Goal: Task Accomplishment & Management: Complete application form

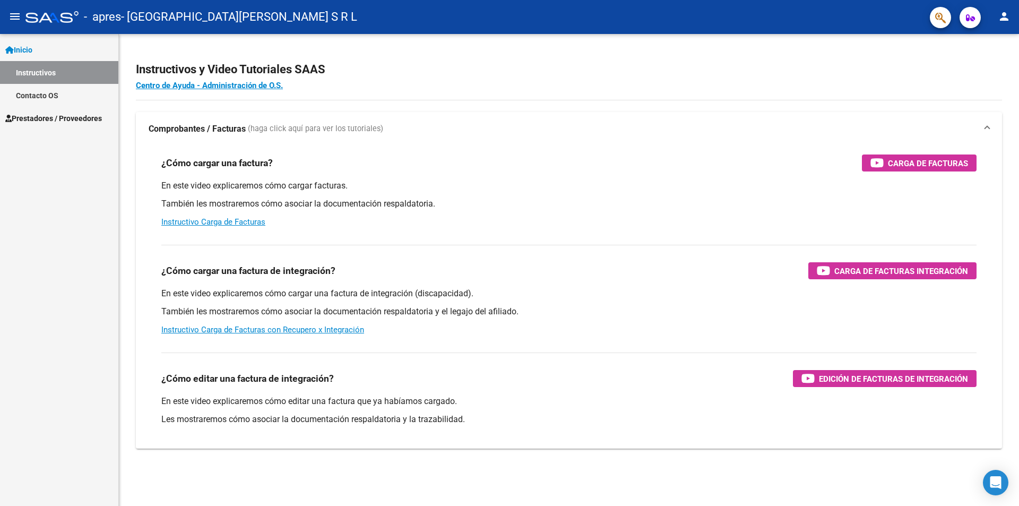
click at [39, 119] on span "Prestadores / Proveedores" at bounding box center [53, 119] width 97 height 12
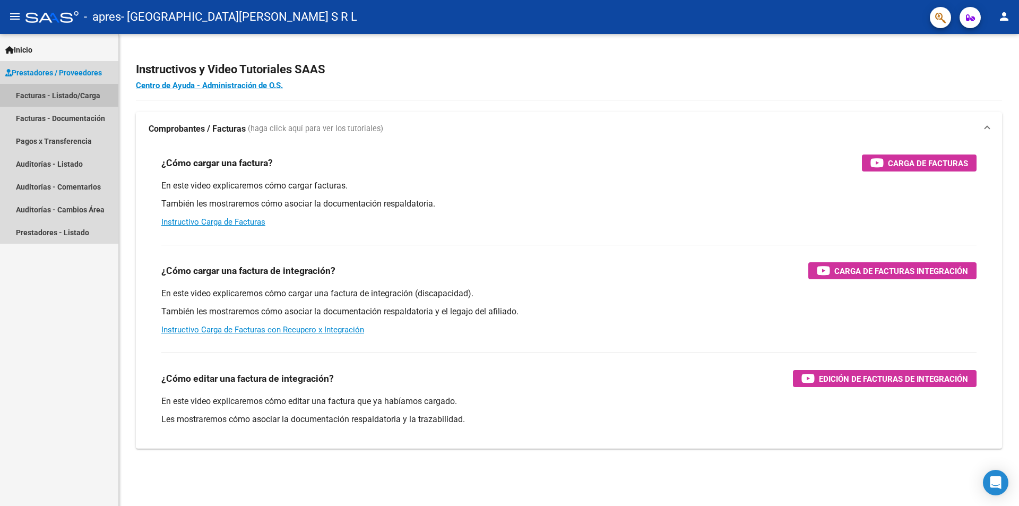
click at [56, 93] on link "Facturas - Listado/Carga" at bounding box center [59, 95] width 118 height 23
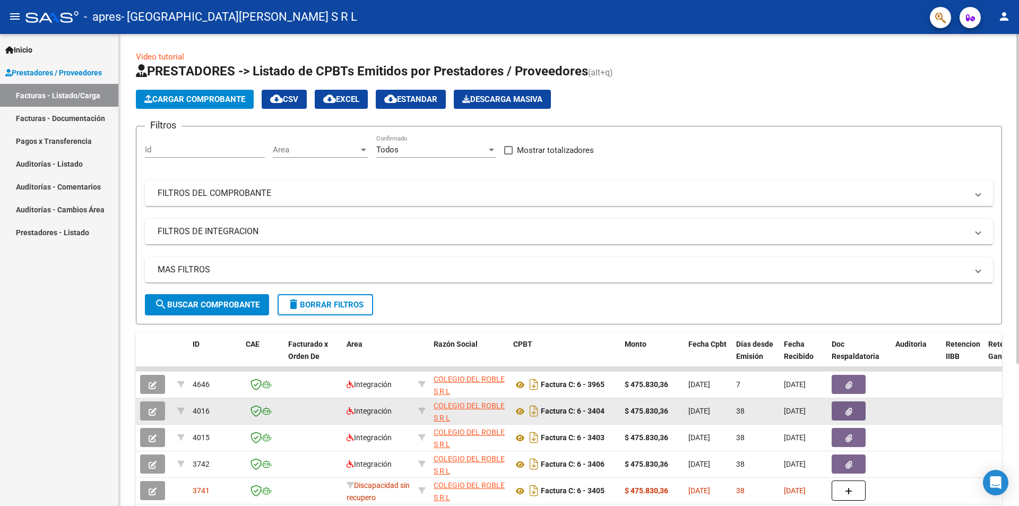
scroll to position [53, 0]
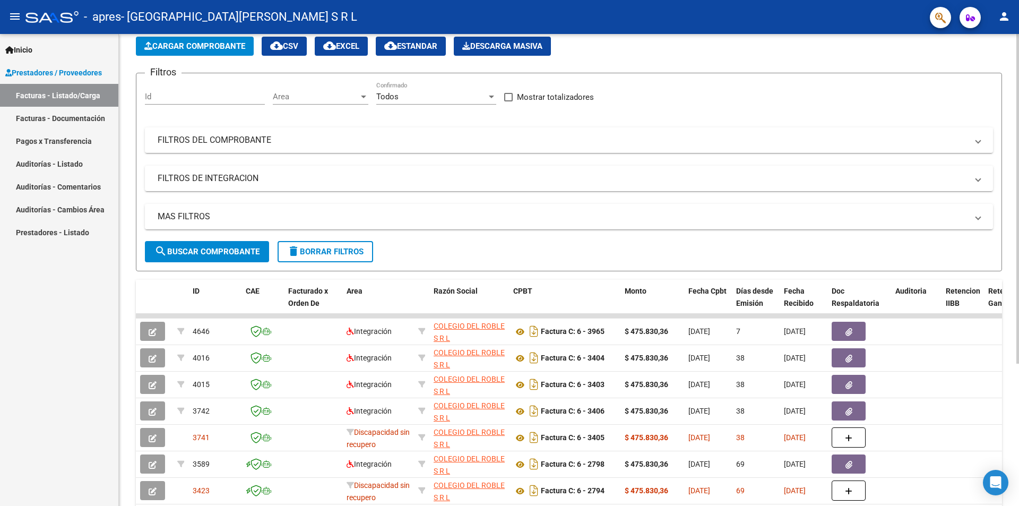
click at [208, 47] on span "Cargar Comprobante" at bounding box center [194, 46] width 101 height 10
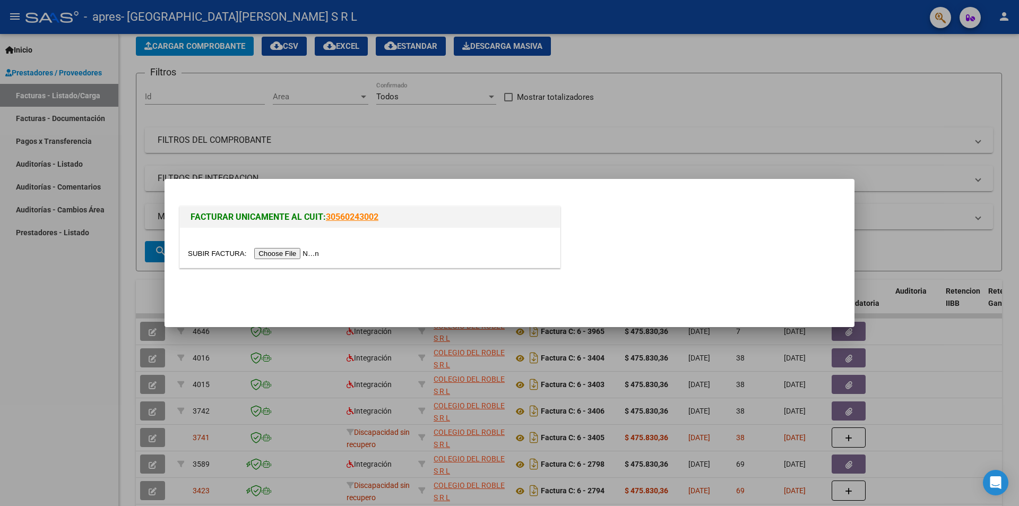
click at [289, 251] on input "file" at bounding box center [255, 253] width 134 height 11
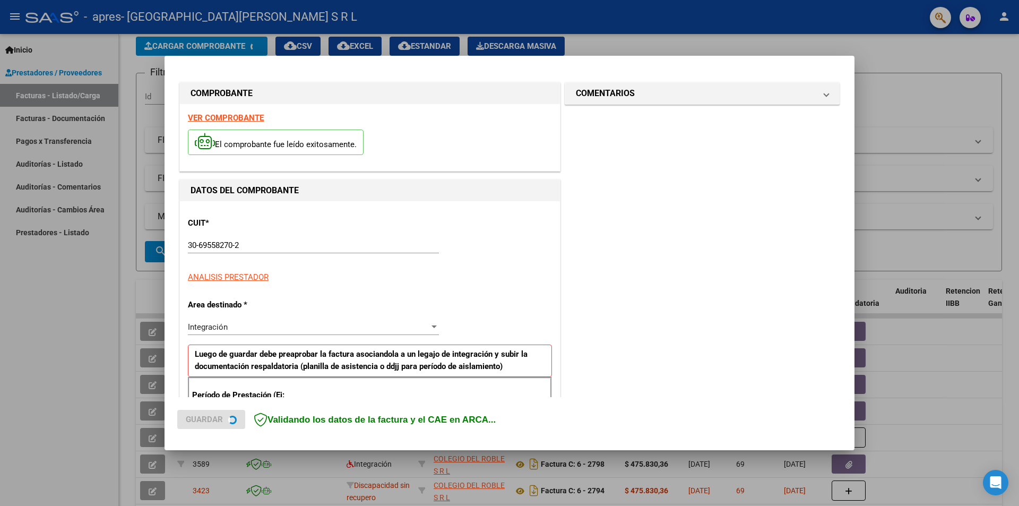
scroll to position [185, 0]
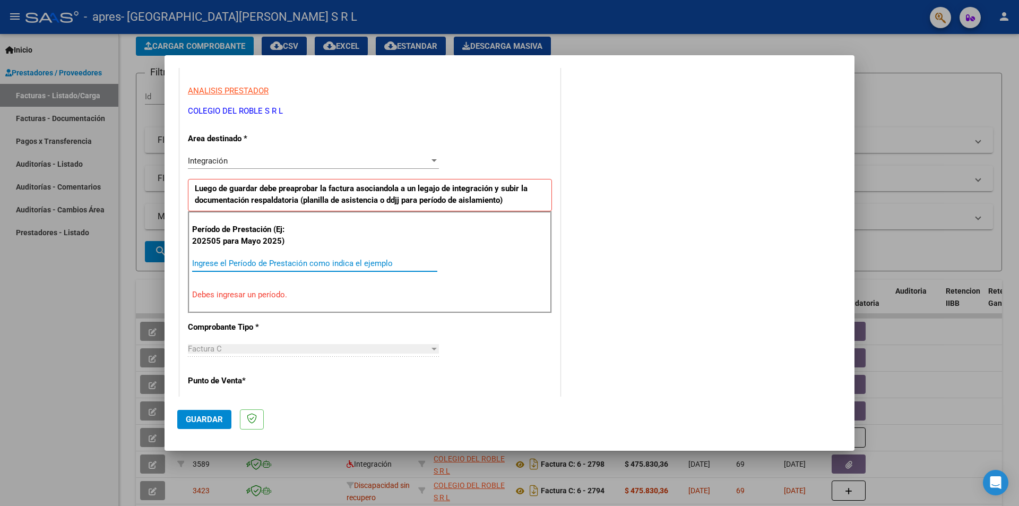
click at [253, 265] on input "Ingrese el Período de Prestación como indica el ejemplo" at bounding box center [314, 264] width 245 height 10
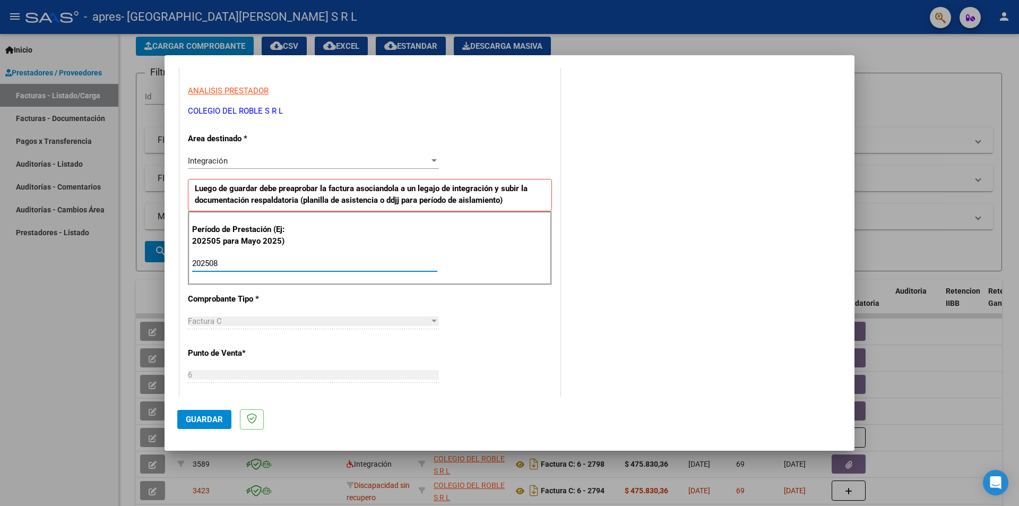
scroll to position [345, 0]
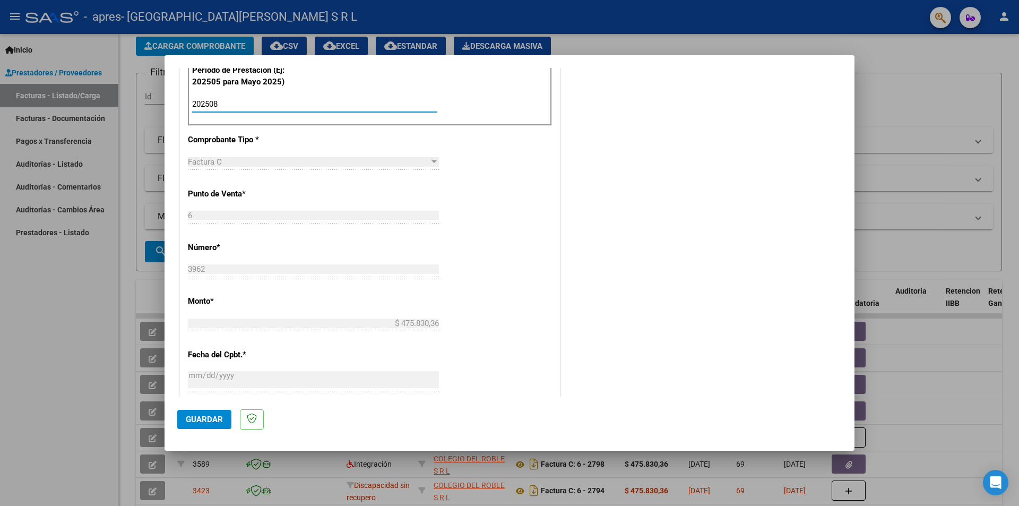
type input "202508"
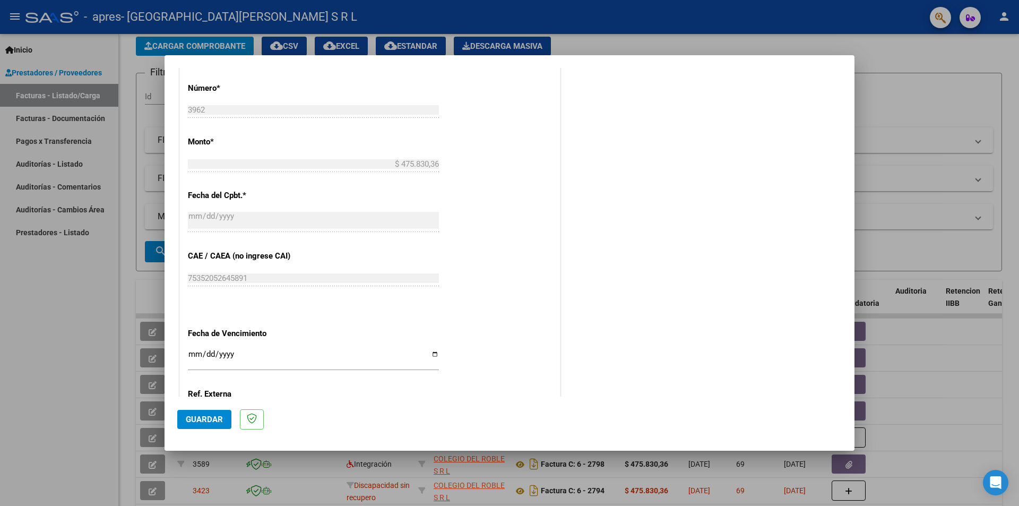
scroll to position [606, 0]
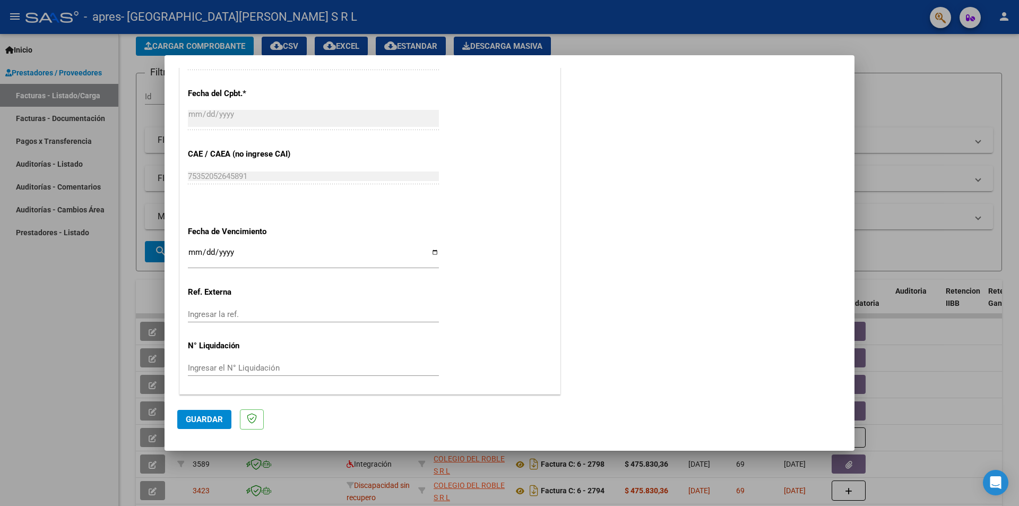
click at [210, 422] on span "Guardar" at bounding box center [204, 420] width 37 height 10
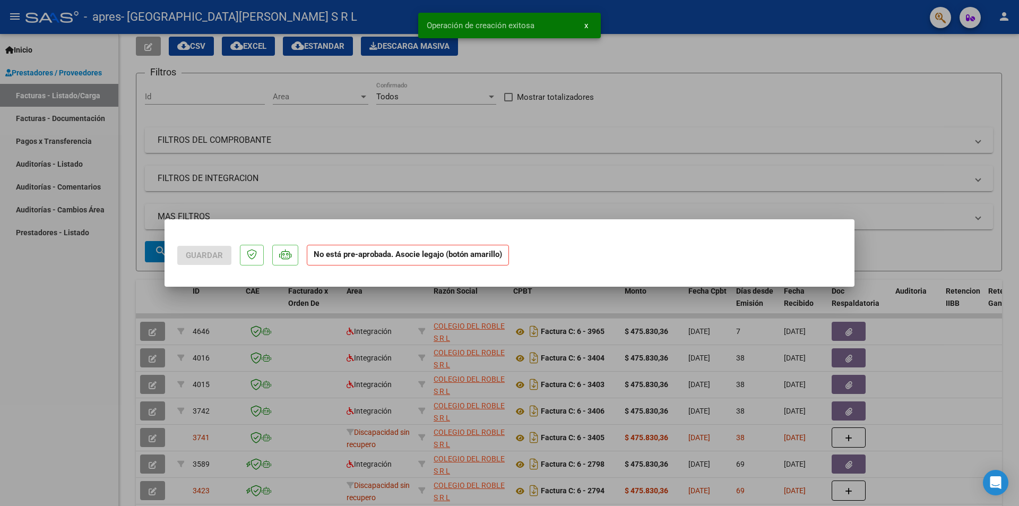
scroll to position [0, 0]
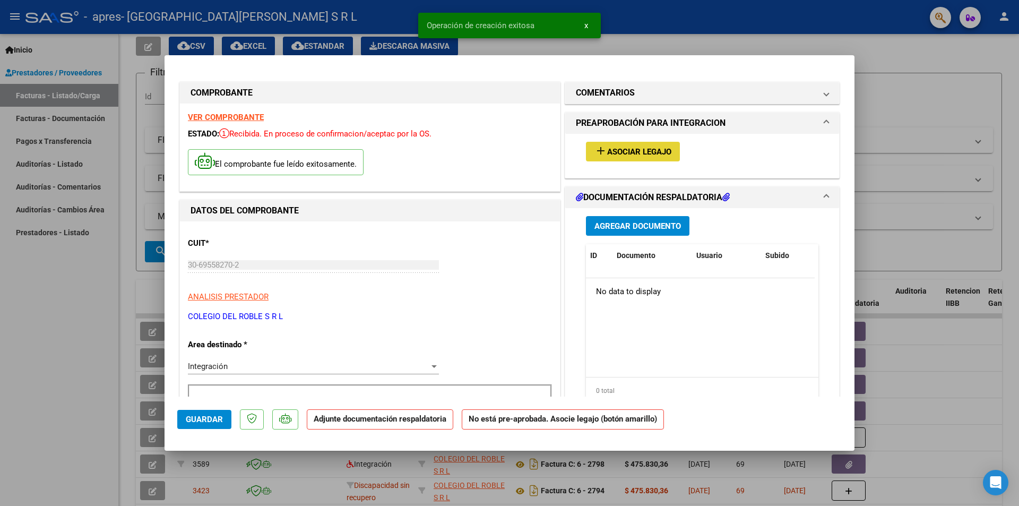
click at [655, 148] on span "Asociar Legajo" at bounding box center [639, 152] width 64 height 10
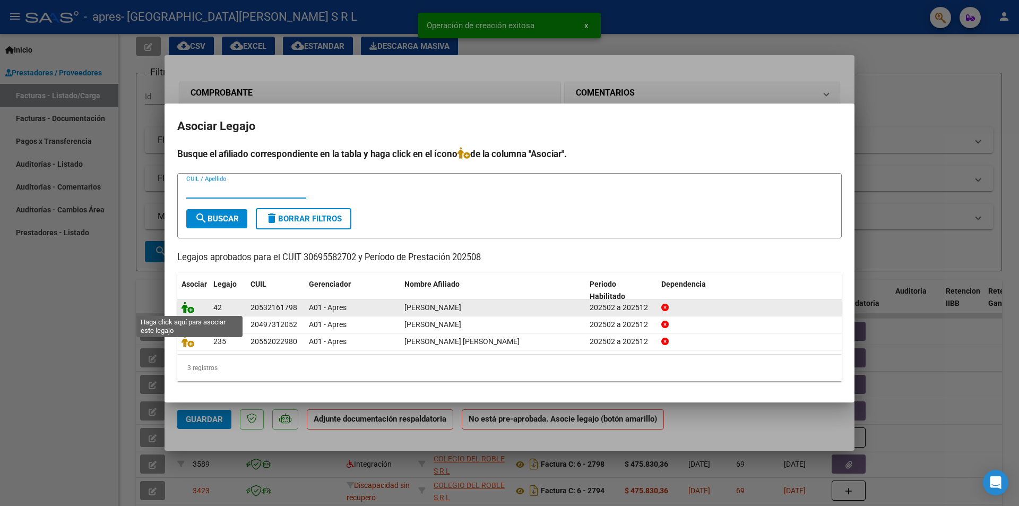
click at [183, 310] on icon at bounding box center [188, 308] width 13 height 12
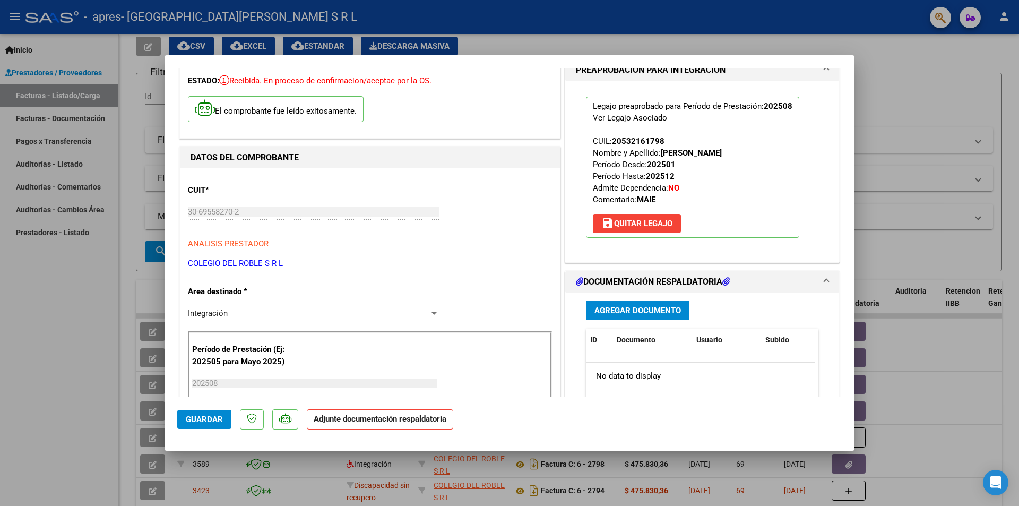
scroll to position [106, 0]
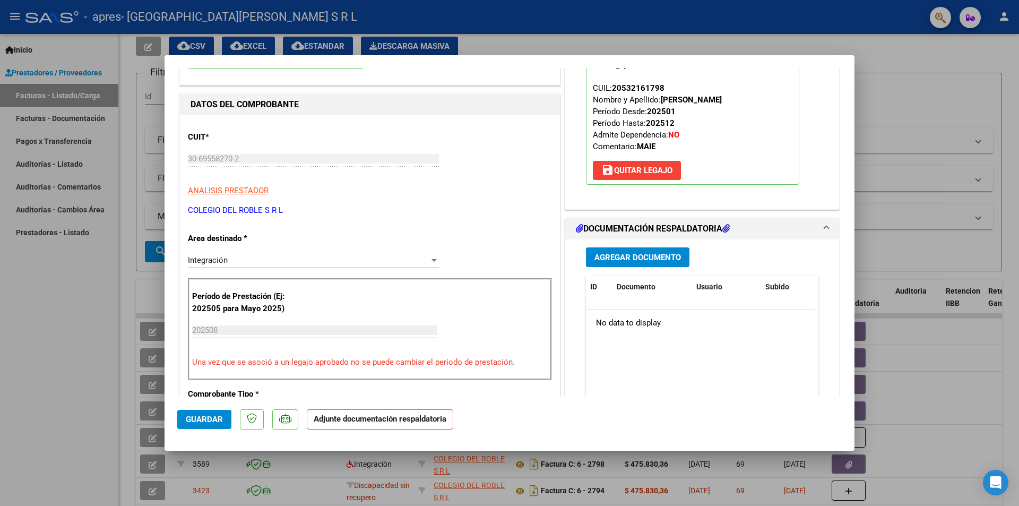
click at [615, 258] on span "Agregar Documento" at bounding box center [638, 258] width 87 height 10
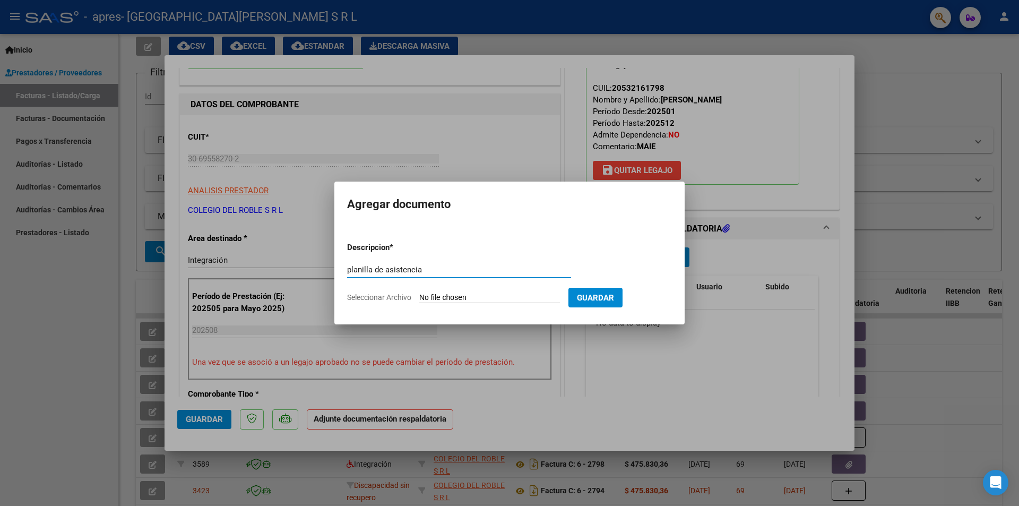
type input "planilla de asistencia"
click at [441, 290] on form "Descripcion * planilla de asistencia Escriba aquí una descripcion Seleccionar A…" at bounding box center [509, 273] width 325 height 78
click at [442, 297] on input "Seleccionar Archivo" at bounding box center [489, 298] width 141 height 10
type input "C:\fakepath\[PERSON_NAME].pdf"
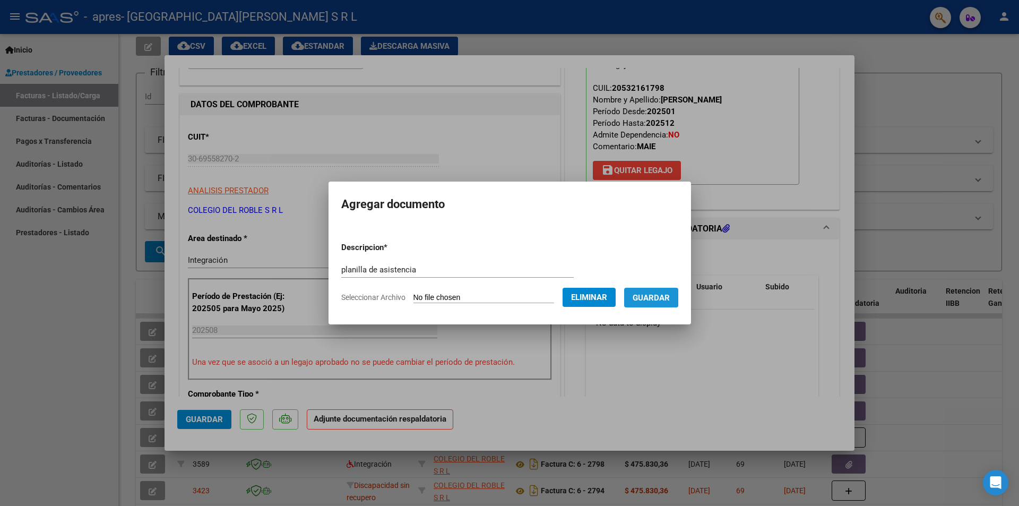
click at [659, 293] on span "Guardar" at bounding box center [651, 298] width 37 height 10
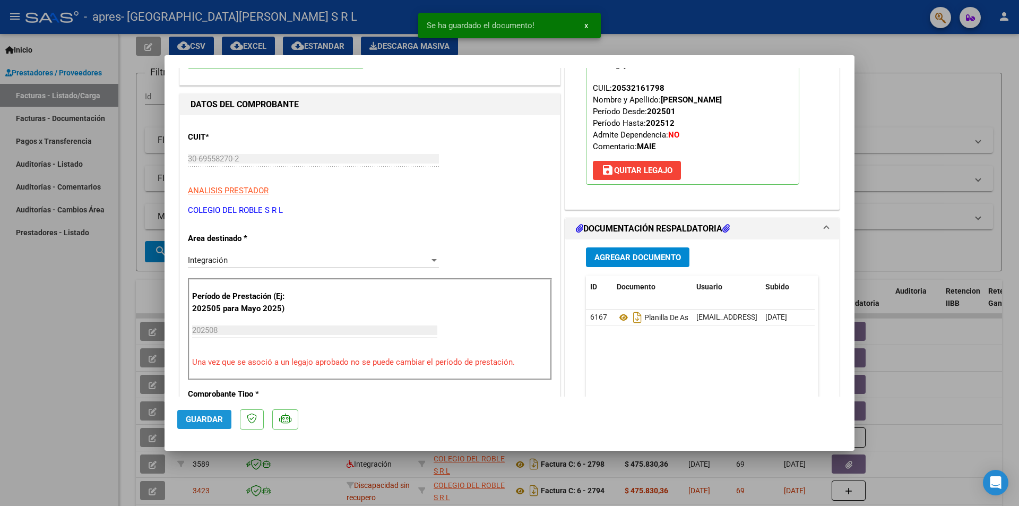
click at [202, 422] on span "Guardar" at bounding box center [204, 420] width 37 height 10
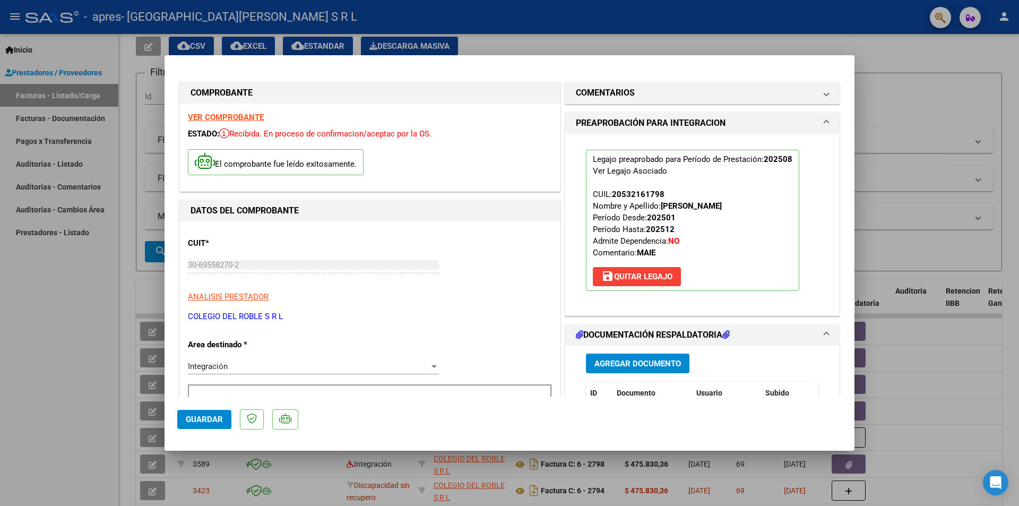
click at [895, 84] on div at bounding box center [509, 253] width 1019 height 506
type input "$ 0,00"
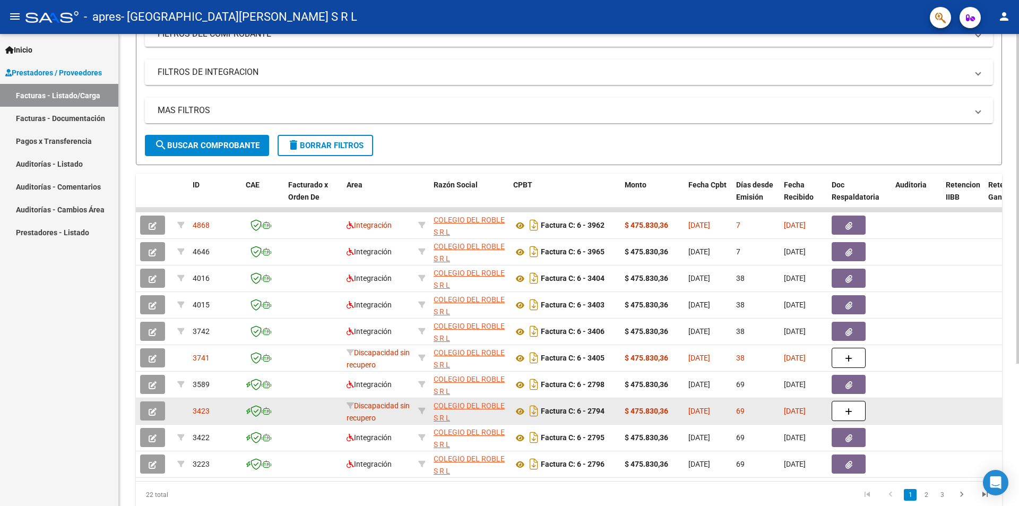
scroll to position [203, 0]
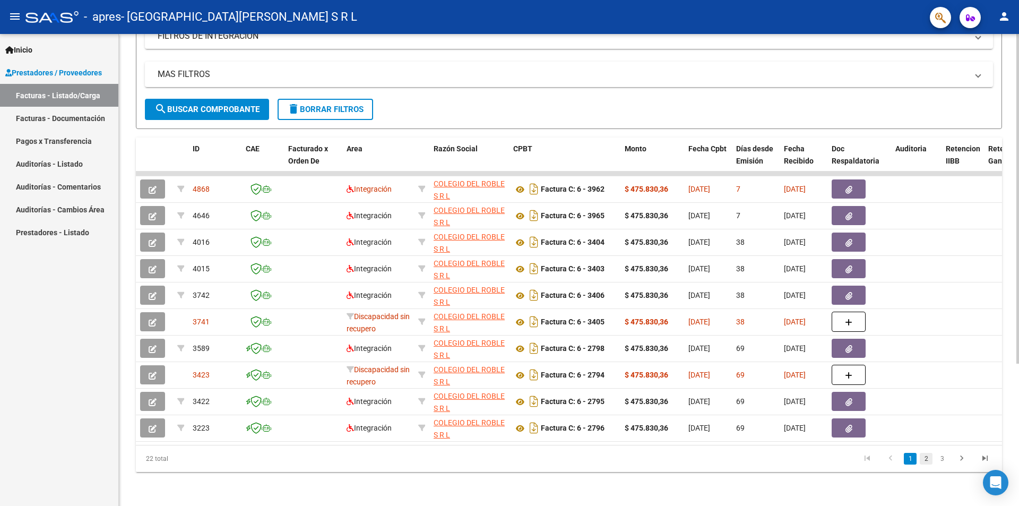
click at [926, 462] on link "2" at bounding box center [926, 459] width 13 height 12
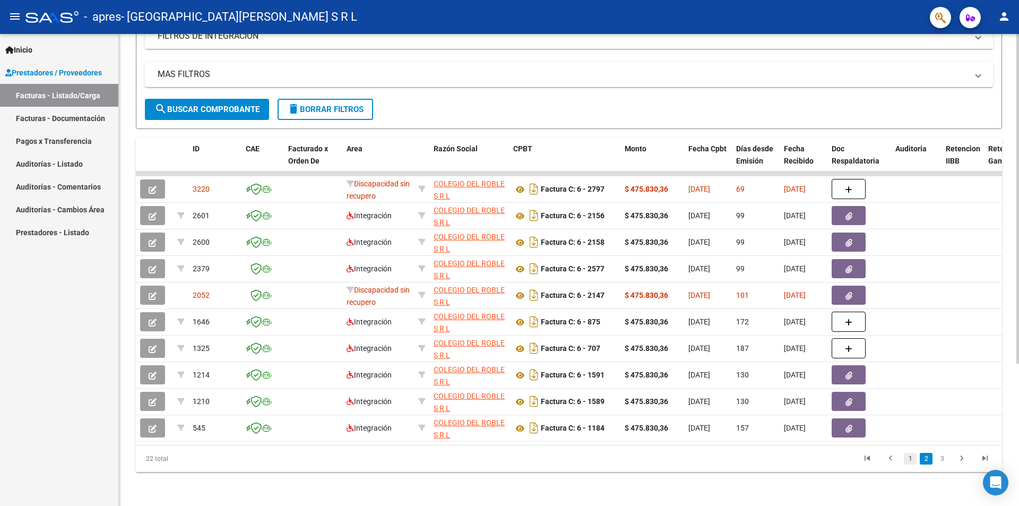
click at [909, 464] on link "1" at bounding box center [910, 459] width 13 height 12
